Goal: Information Seeking & Learning: Learn about a topic

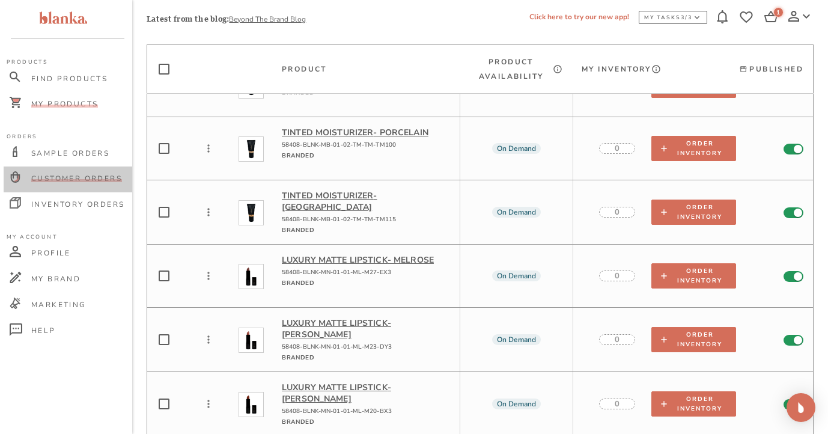
click at [94, 179] on span "Customer Orders" at bounding box center [76, 179] width 91 height 10
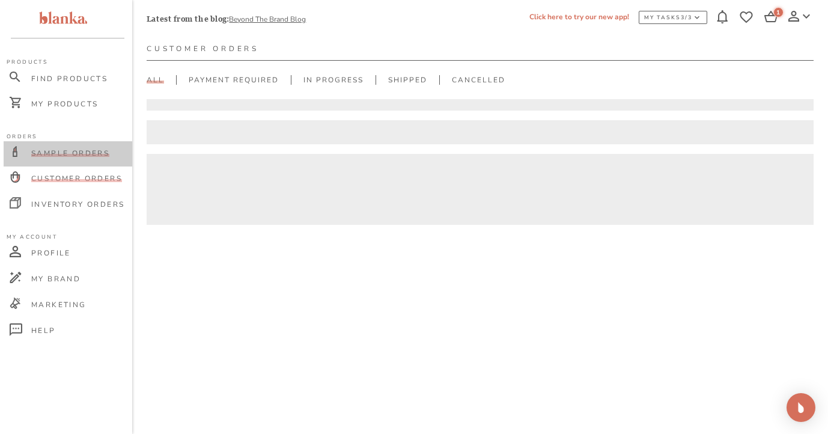
click at [90, 156] on span "Sample Orders" at bounding box center [70, 153] width 78 height 10
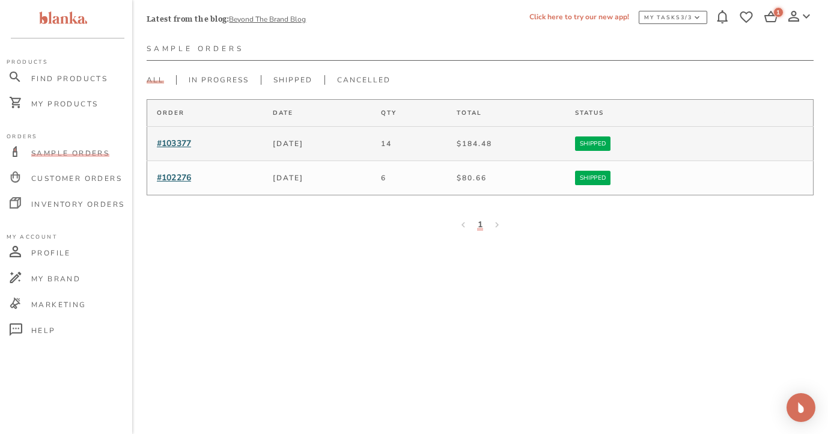
click at [179, 144] on span "#103377" at bounding box center [174, 143] width 34 height 11
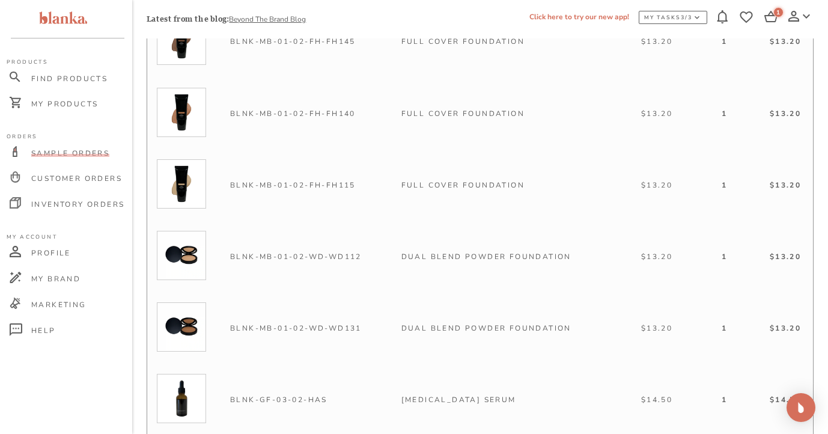
scroll to position [427, 0]
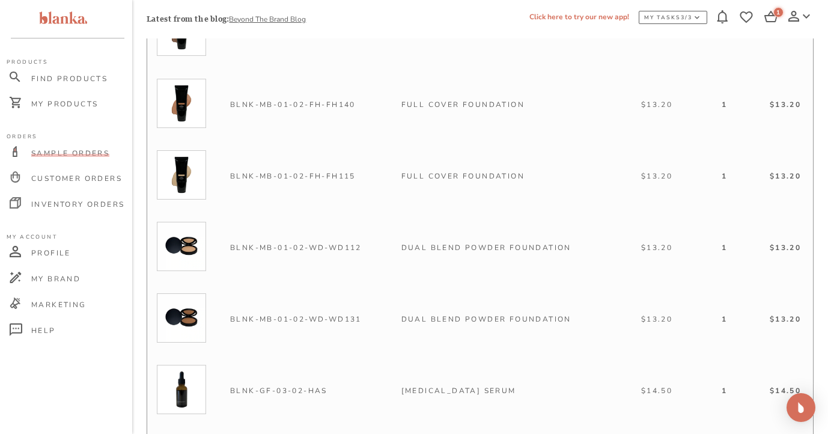
click at [190, 316] on img at bounding box center [181, 317] width 49 height 49
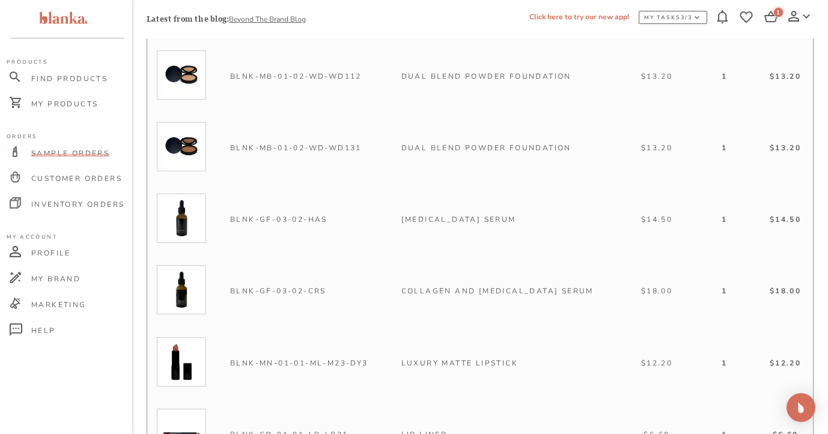
scroll to position [566, 0]
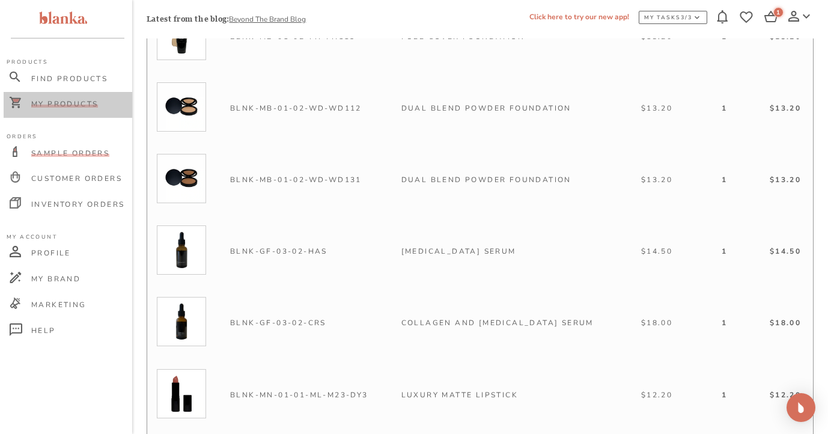
click at [64, 105] on span "My Products" at bounding box center [64, 104] width 67 height 10
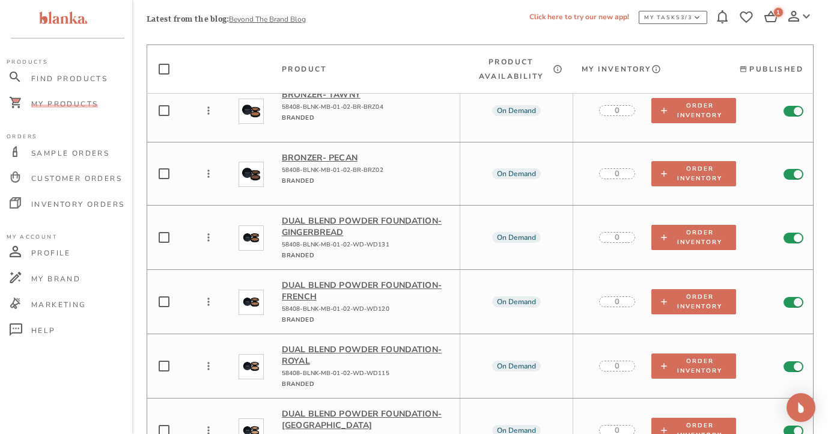
scroll to position [2075, 0]
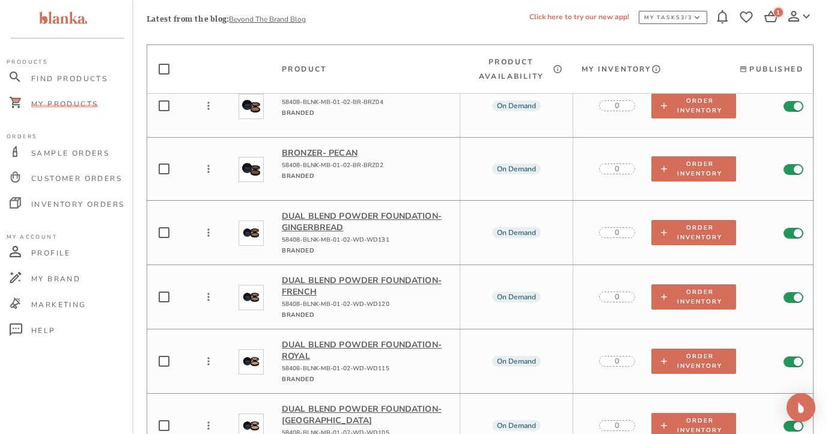
click at [348, 210] on p "Dual Blend Powder Foundation - Gingerbread" at bounding box center [366, 221] width 168 height 23
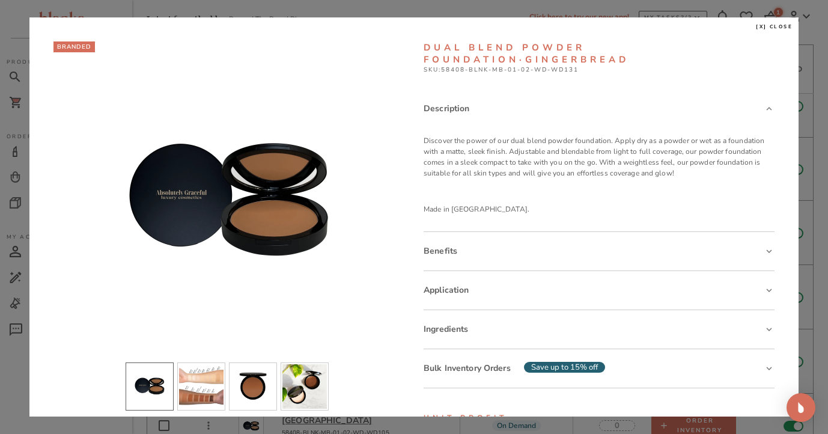
drag, startPoint x: 776, startPoint y: 28, endPoint x: 620, endPoint y: 4, distance: 157.5
click at [777, 28] on span "[x] close" at bounding box center [774, 26] width 37 height 7
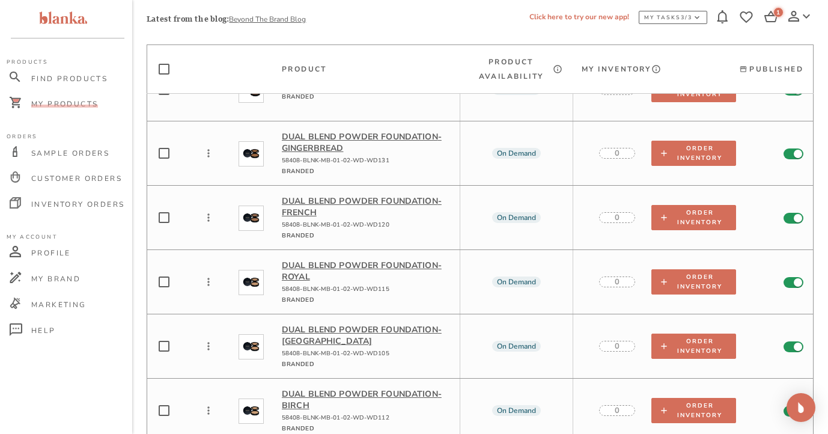
scroll to position [2225, 0]
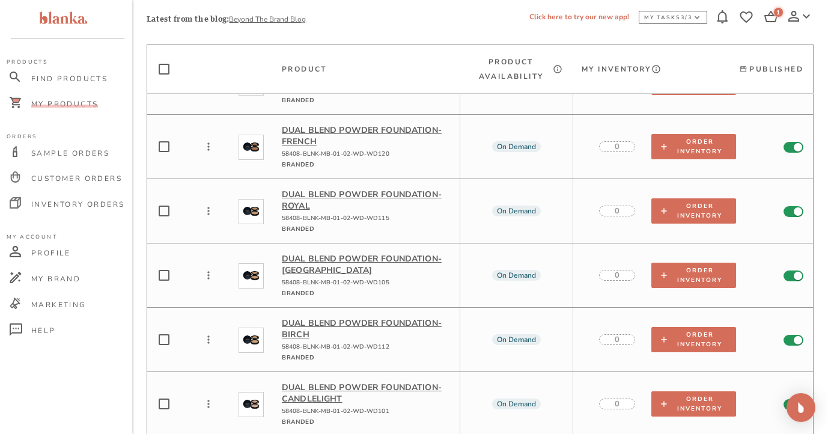
click at [418, 189] on p "Dual Blend Powder Foundation - Royal" at bounding box center [366, 200] width 168 height 23
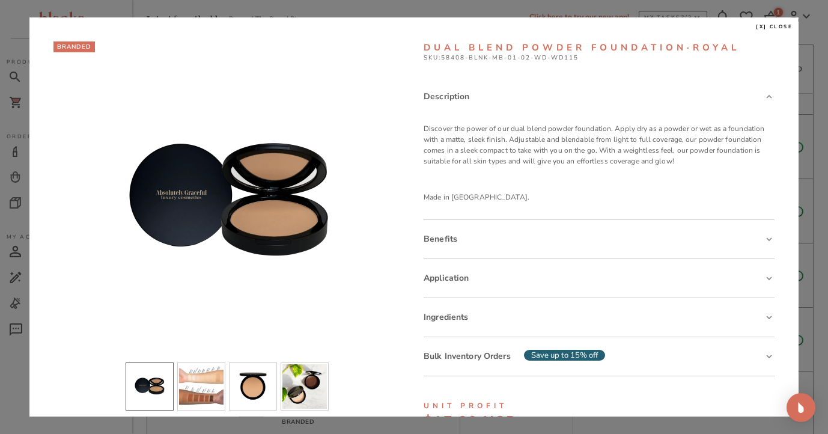
scroll to position [32, 0]
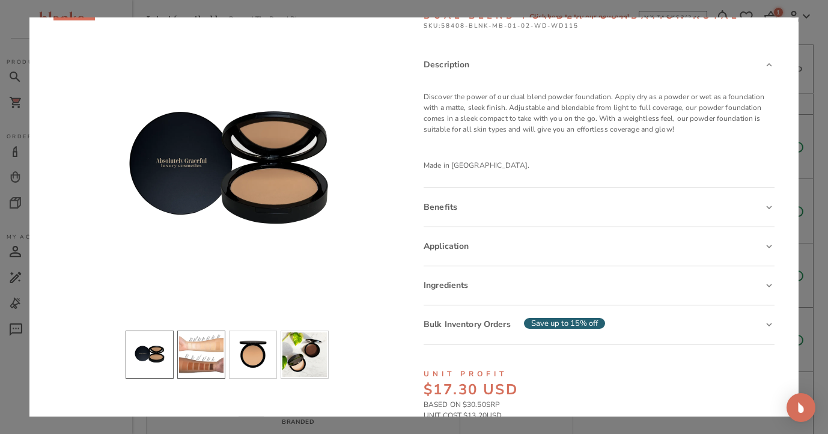
click at [200, 354] on li "slide item 2" at bounding box center [201, 355] width 48 height 48
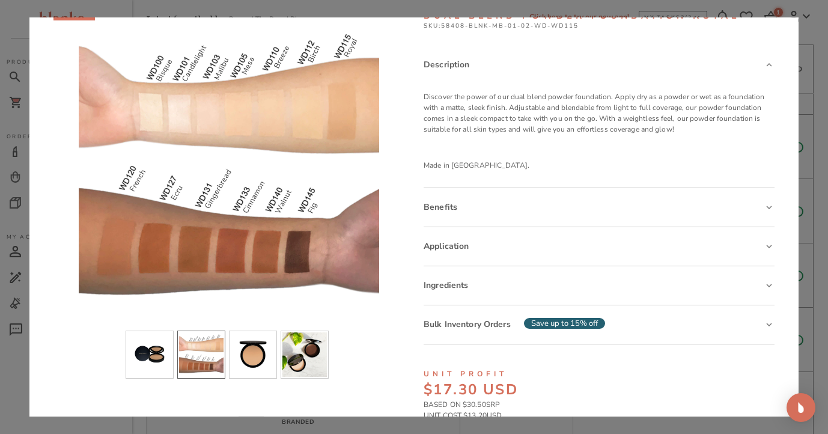
scroll to position [0, 0]
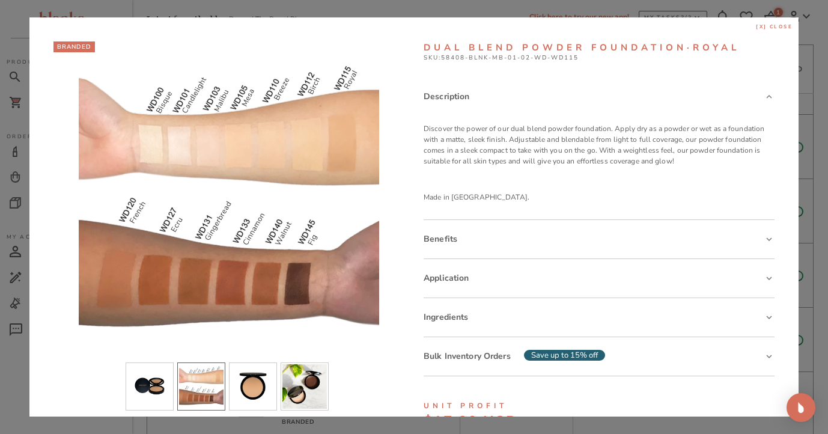
click at [778, 26] on span "[x] close" at bounding box center [774, 26] width 37 height 7
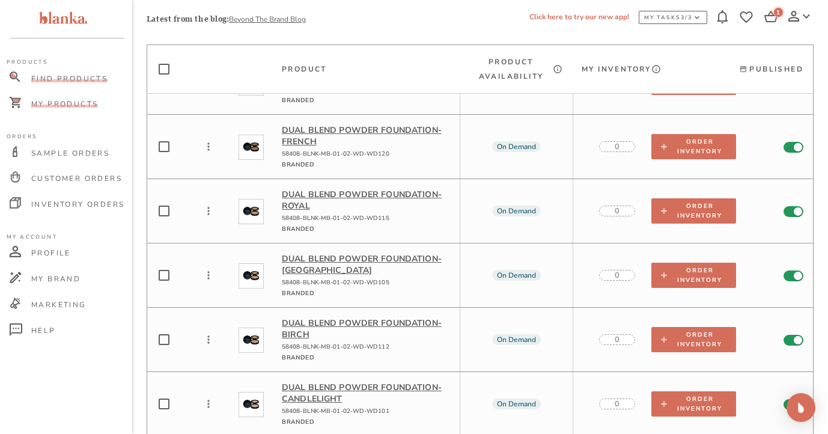
click at [67, 77] on span "Find Products" at bounding box center [69, 79] width 76 height 10
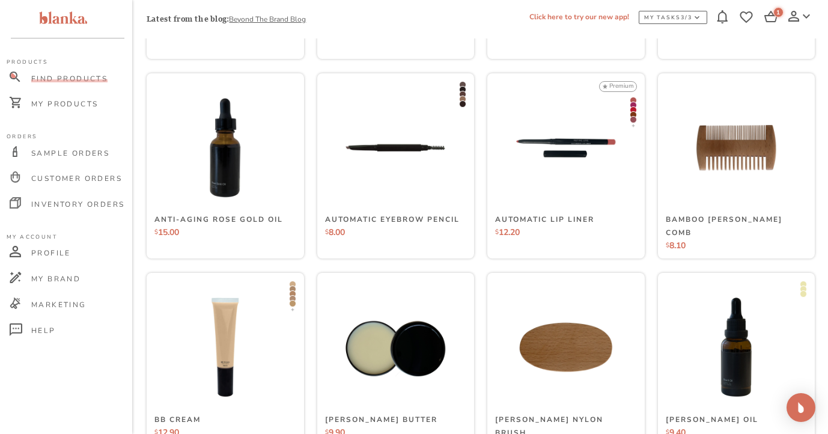
scroll to position [360, 0]
